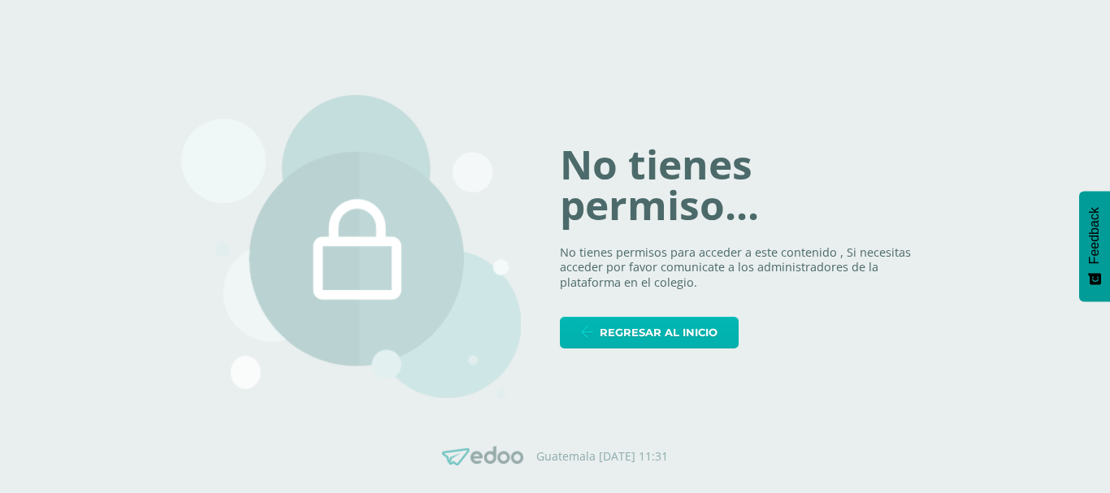
click at [631, 333] on span "Regresar al inicio" at bounding box center [659, 333] width 118 height 30
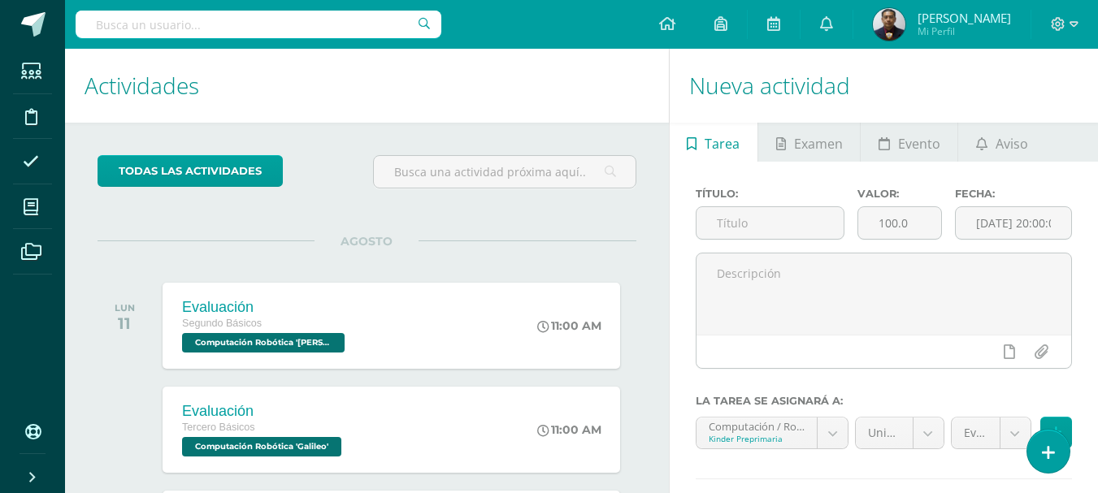
click at [178, 30] on input "text" at bounding box center [259, 25] width 366 height 28
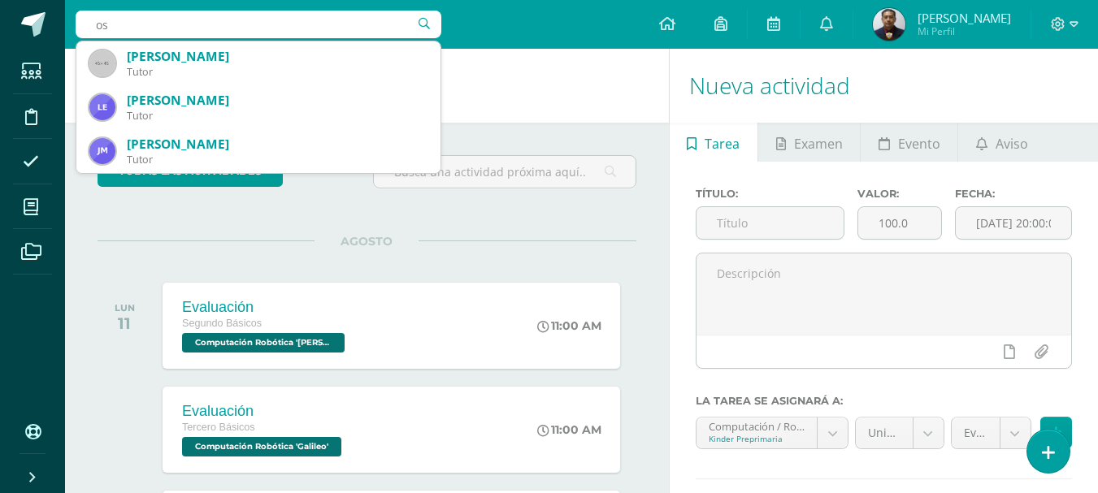
type input "o"
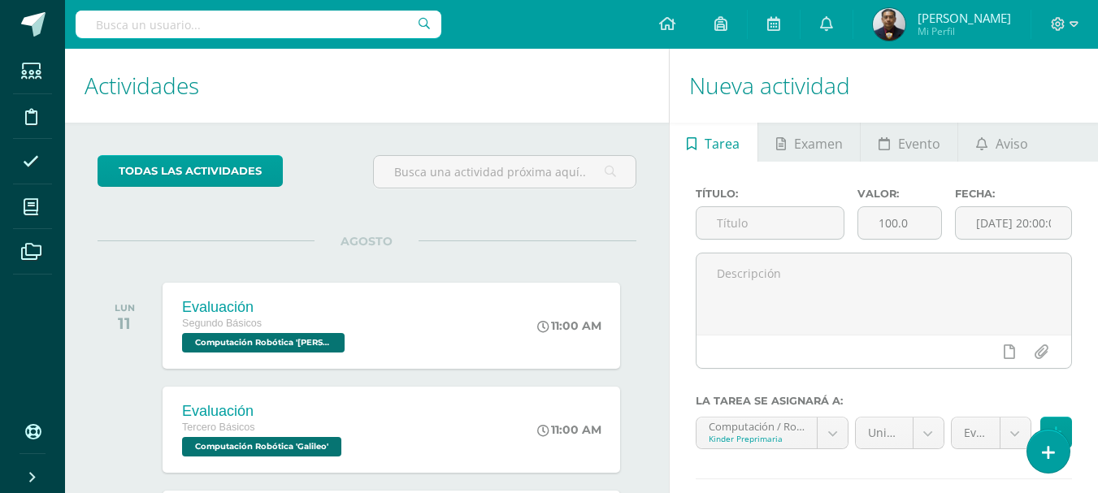
click at [193, 24] on input "text" at bounding box center [259, 25] width 366 height 28
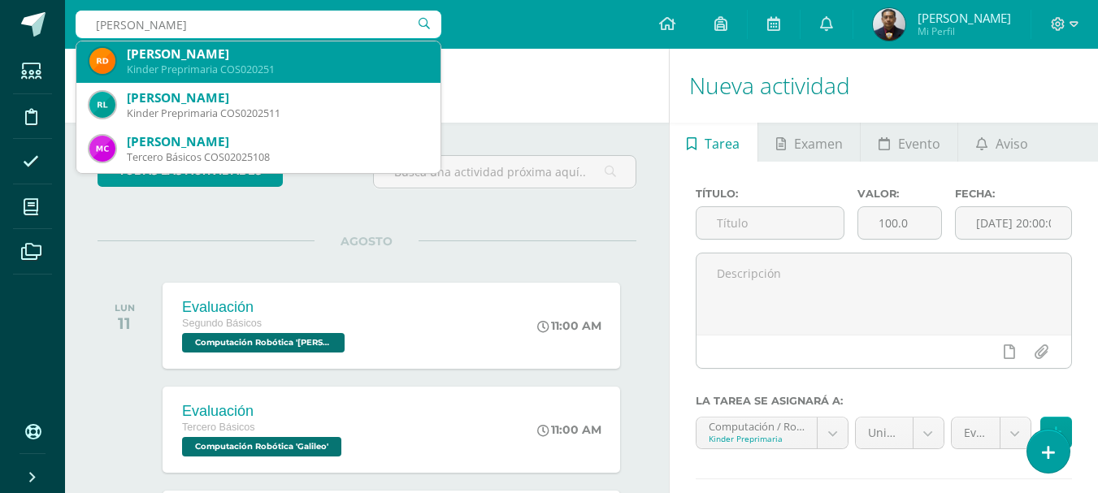
scroll to position [163, 0]
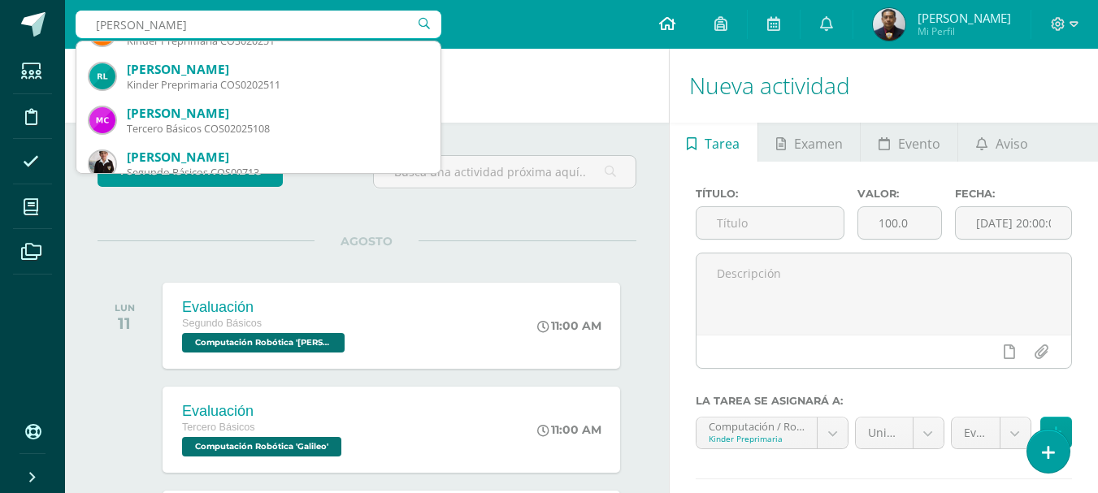
type input "[PERSON_NAME]"
